Goal: Find specific fact: Find specific fact

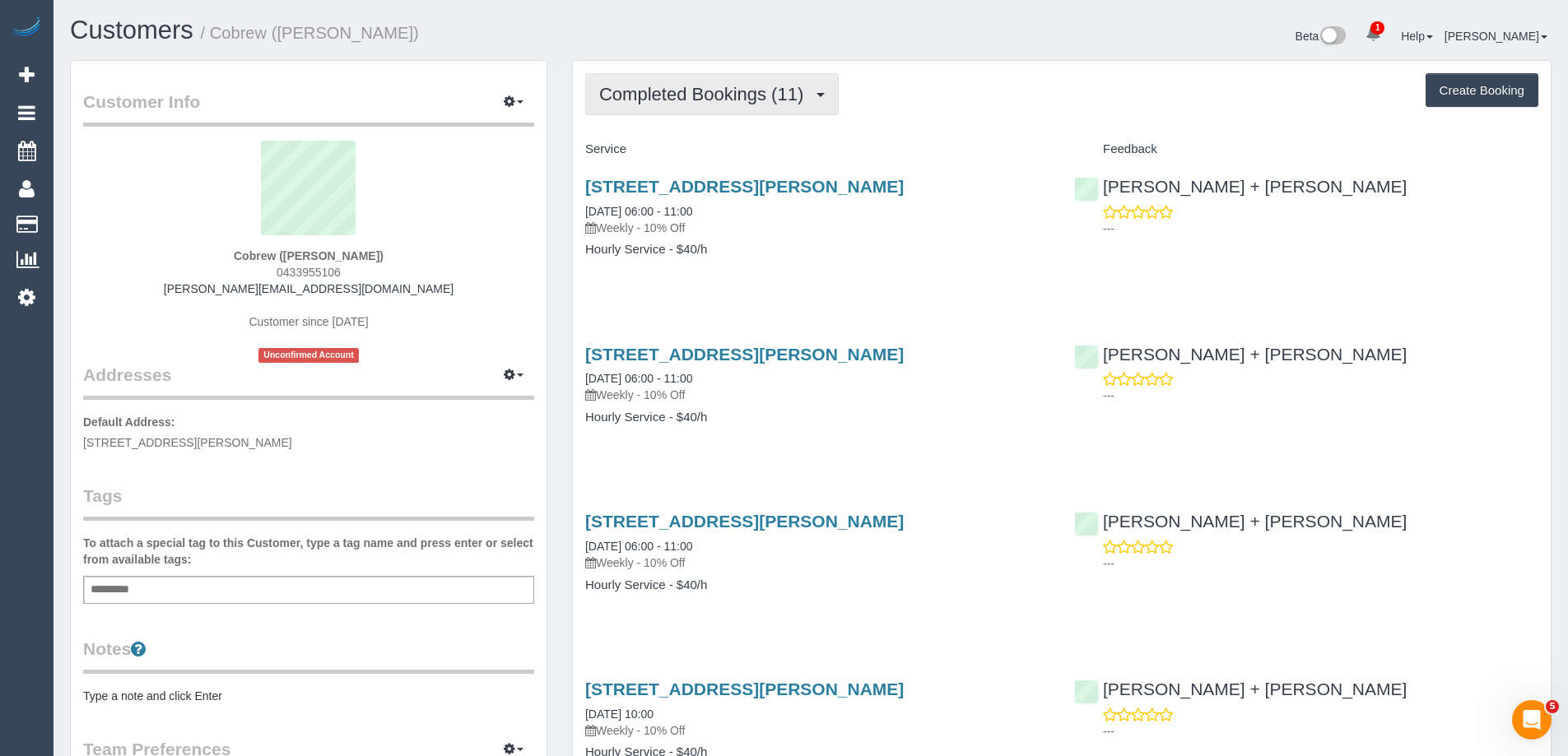
click at [696, 91] on span "Completed Bookings (11)" at bounding box center [705, 94] width 212 height 21
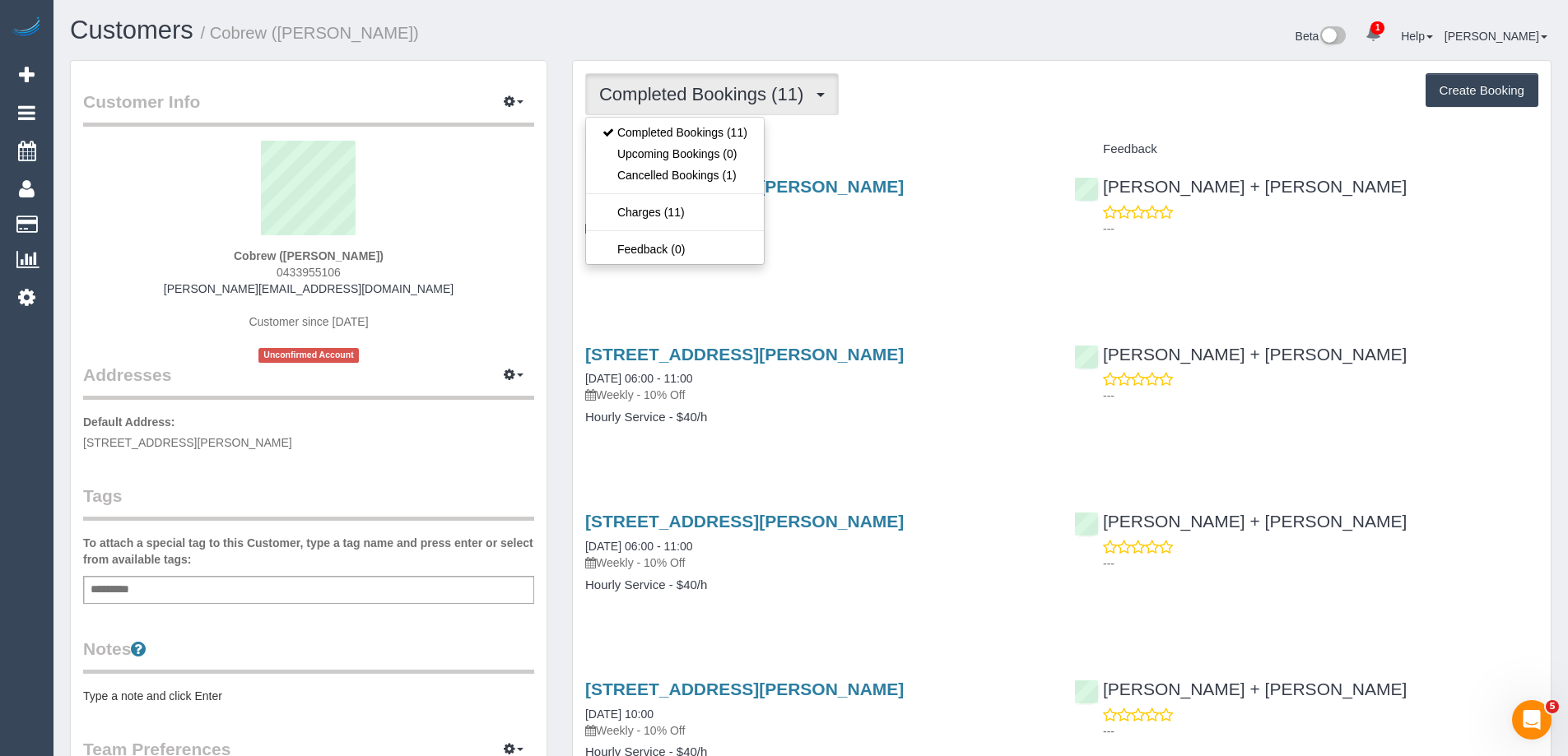
click at [446, 294] on div "Cobrew ([PERSON_NAME]) 0433955106 [PERSON_NAME][EMAIL_ADDRESS][DOMAIN_NAME] Cus…" at bounding box center [308, 251] width 451 height 222
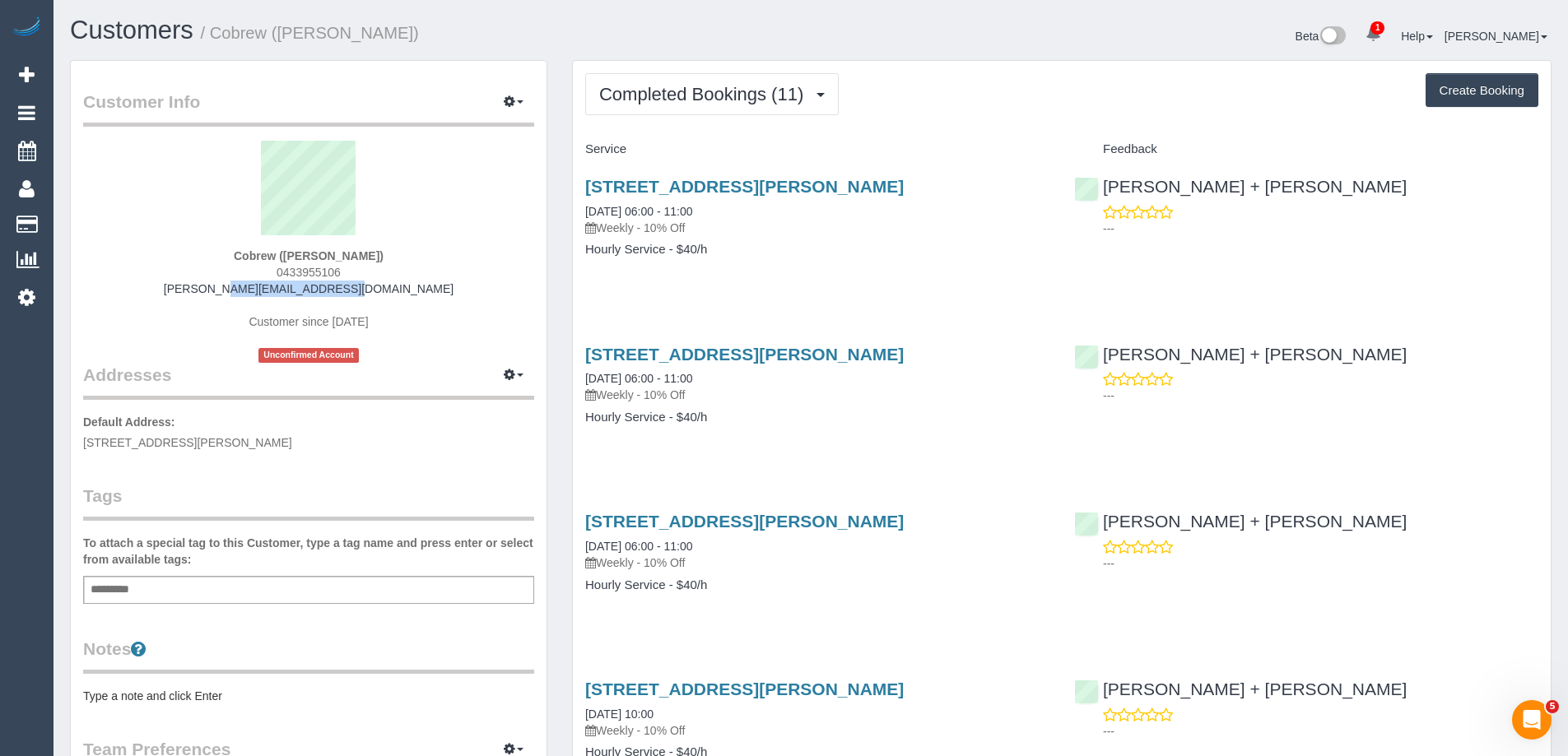
drag, startPoint x: 385, startPoint y: 289, endPoint x: 196, endPoint y: 294, distance: 189.1
click at [196, 294] on div "Cobrew ([PERSON_NAME]) 0433955106 [PERSON_NAME][EMAIL_ADDRESS][DOMAIN_NAME] Cus…" at bounding box center [308, 251] width 451 height 222
copy link "[PERSON_NAME][EMAIL_ADDRESS][DOMAIN_NAME]"
click at [678, 83] on button "Completed Bookings (11)" at bounding box center [712, 94] width 254 height 42
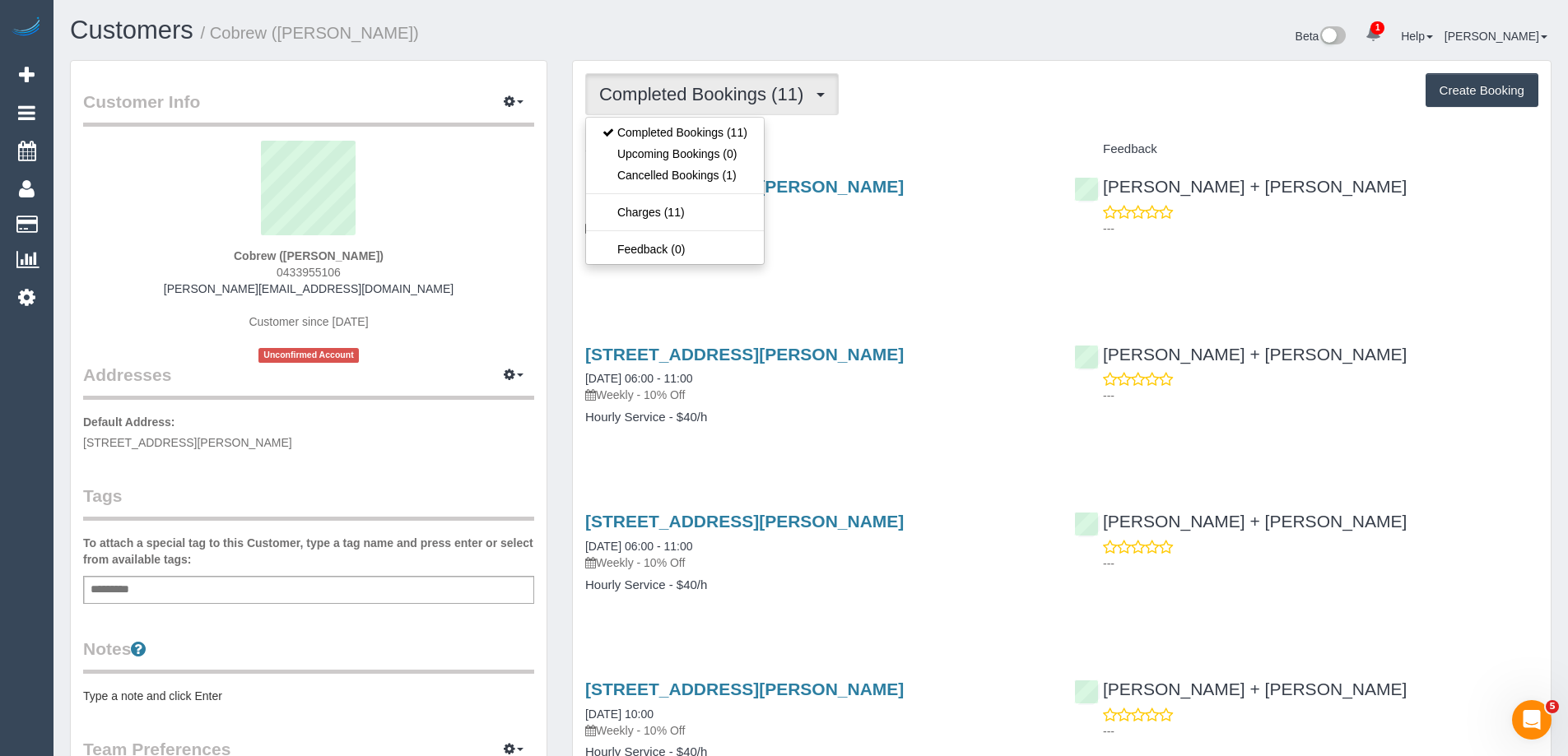
click at [874, 96] on div "Completed Bookings (11) Completed Bookings (11) Upcoming Bookings (0) Cancelled…" at bounding box center [1061, 94] width 953 height 42
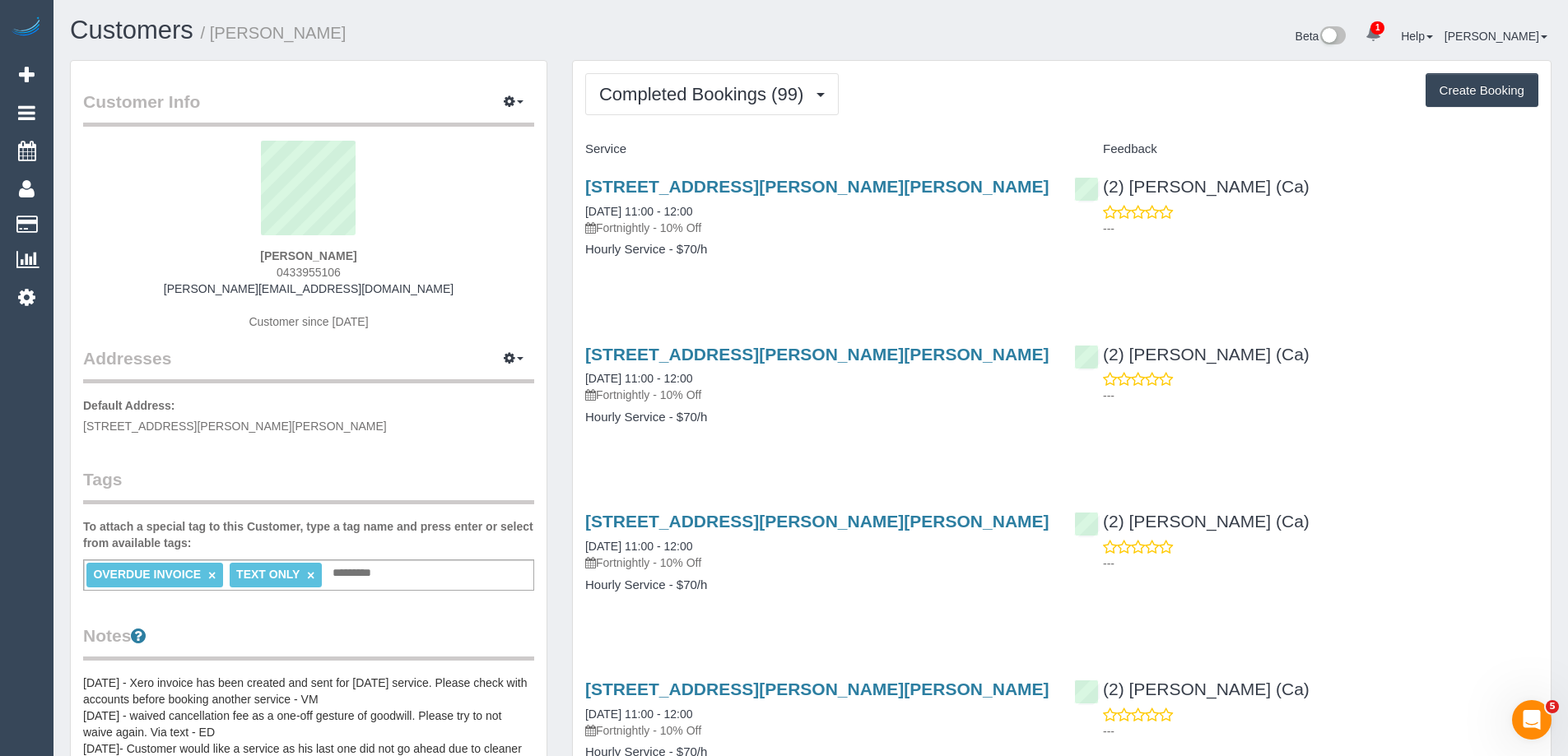
drag, startPoint x: 354, startPoint y: 252, endPoint x: 310, endPoint y: 257, distance: 44.3
click at [310, 257] on div "Nathan Liascos 0433955106 nathan@3ravens.com.au Customer since 2019" at bounding box center [308, 243] width 451 height 205
copy strong "Liascos"
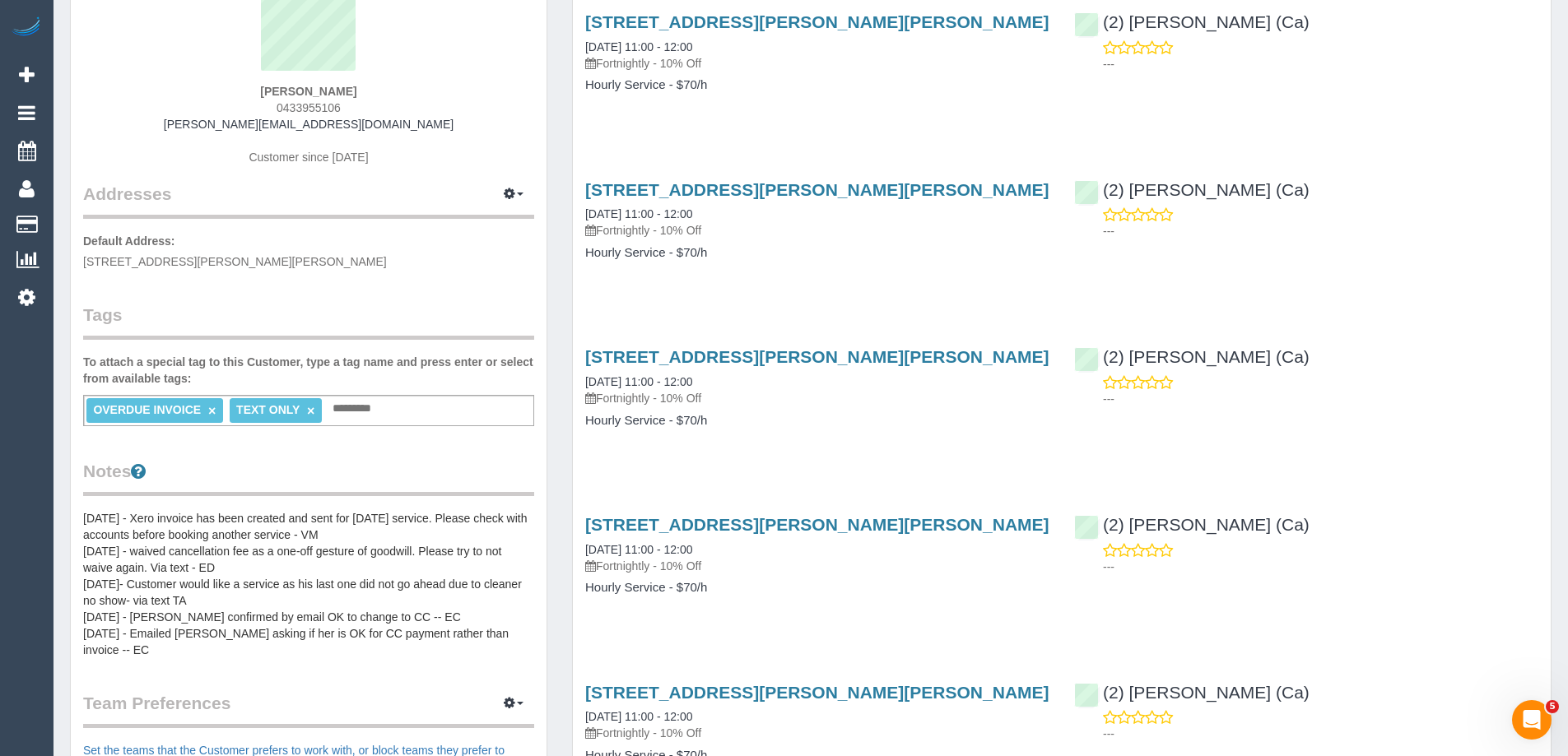
click at [368, 96] on div "Nathan Liascos 0433955106 nathan@3ravens.com.au Customer since 2019" at bounding box center [308, 79] width 451 height 205
drag, startPoint x: 366, startPoint y: 92, endPoint x: 311, endPoint y: 91, distance: 55.0
click at [311, 91] on div "Nathan Liascos 0433955106 nathan@3ravens.com.au Customer since 2019" at bounding box center [308, 79] width 451 height 205
copy strong "Liascos"
